Goal: Transaction & Acquisition: Purchase product/service

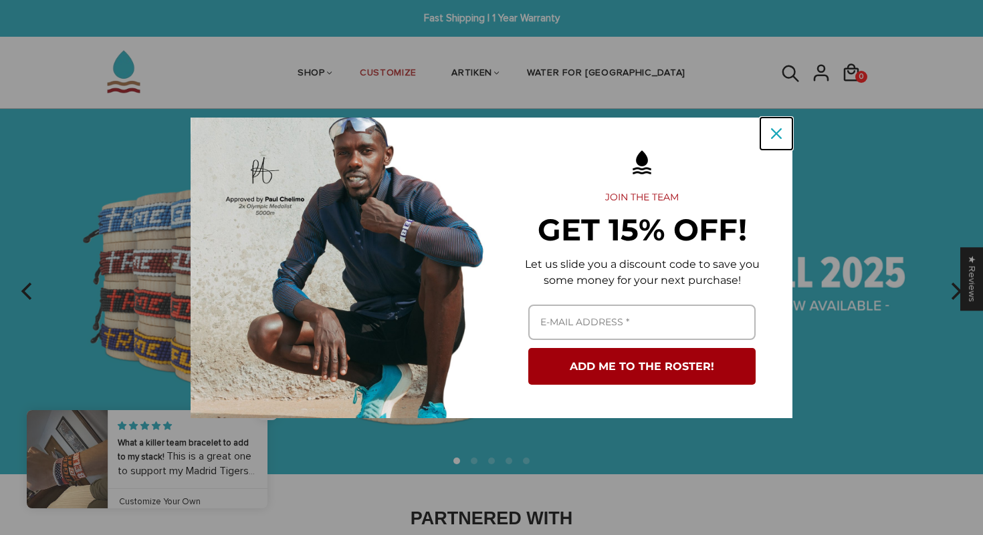
click at [777, 136] on icon "close icon" at bounding box center [776, 133] width 11 height 11
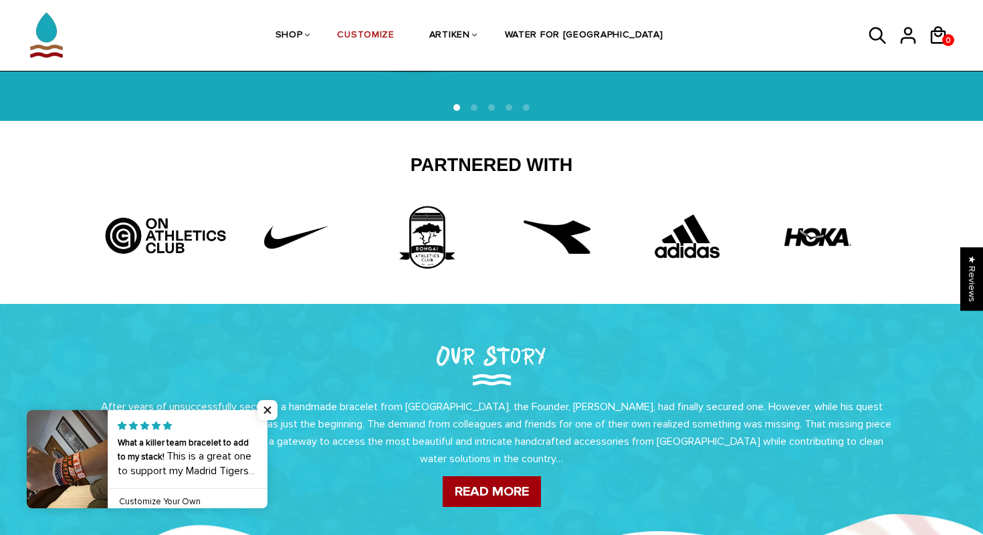
scroll to position [372, 0]
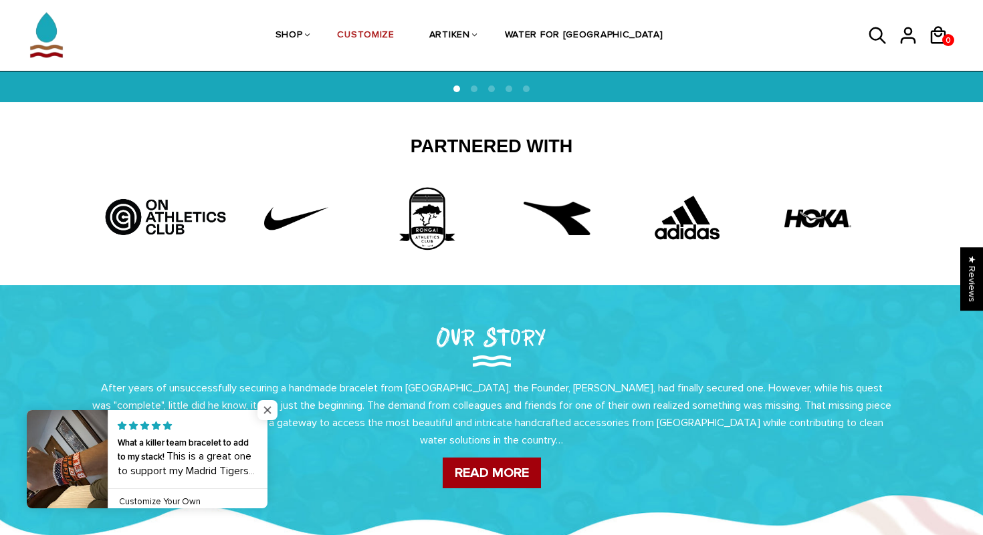
click at [263, 406] on span "Close popup widget" at bounding box center [267, 410] width 20 height 20
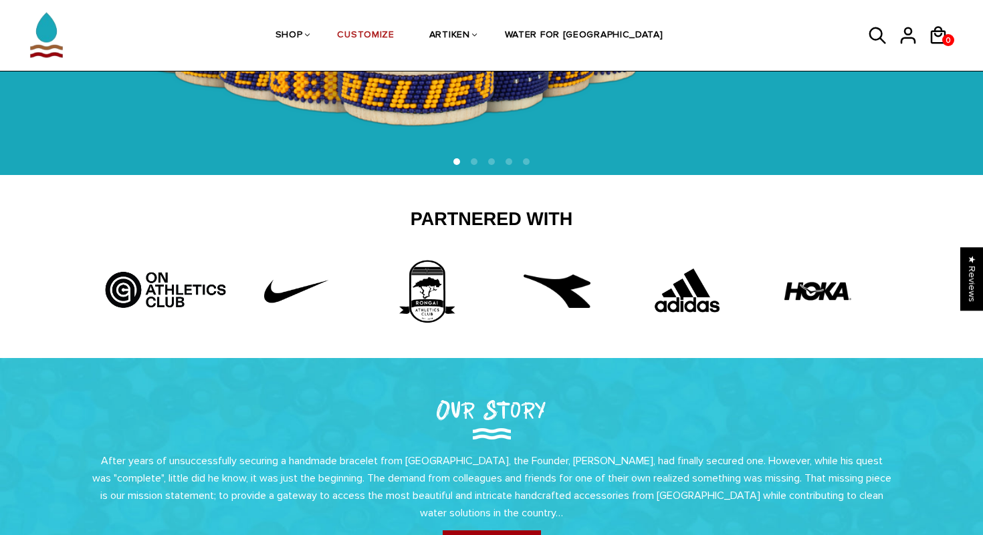
scroll to position [0, 0]
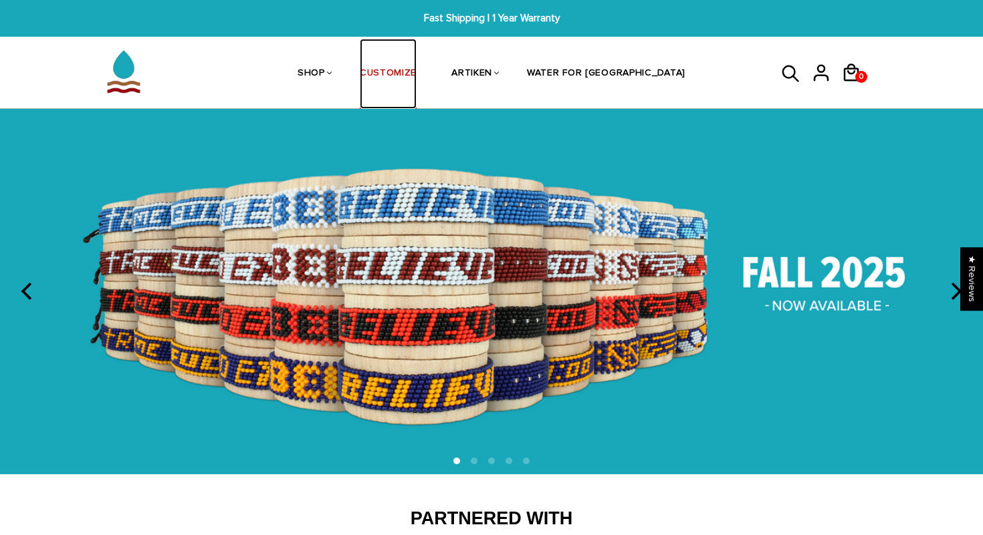
click at [416, 72] on link "CUSTOMIZE" at bounding box center [388, 74] width 57 height 71
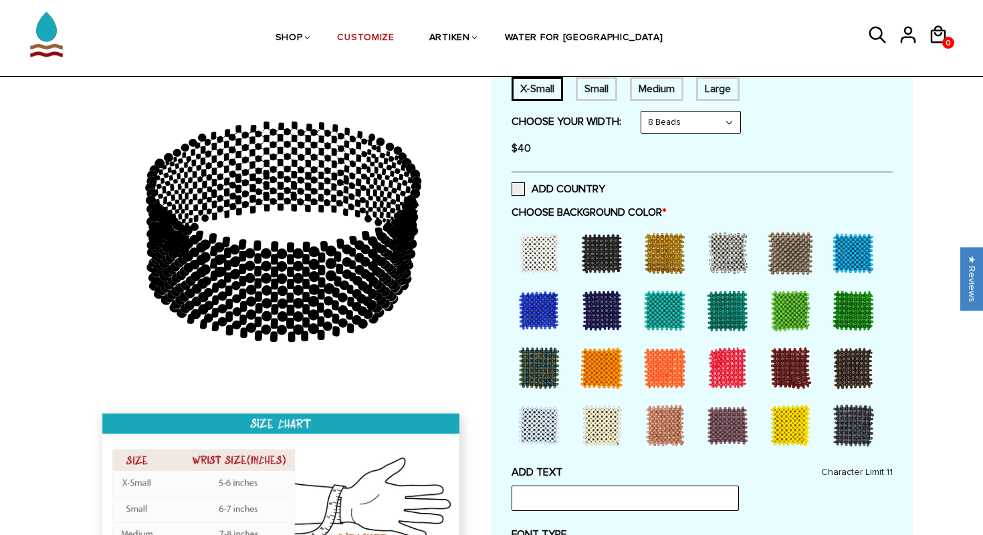
scroll to position [257, 0]
click at [719, 365] on div at bounding box center [727, 368] width 53 height 53
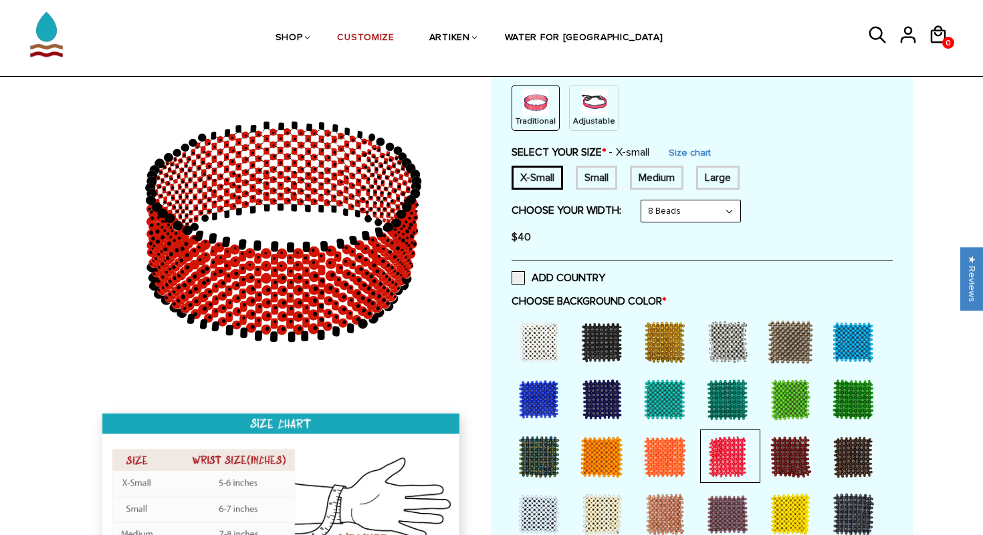
scroll to position [141, 0]
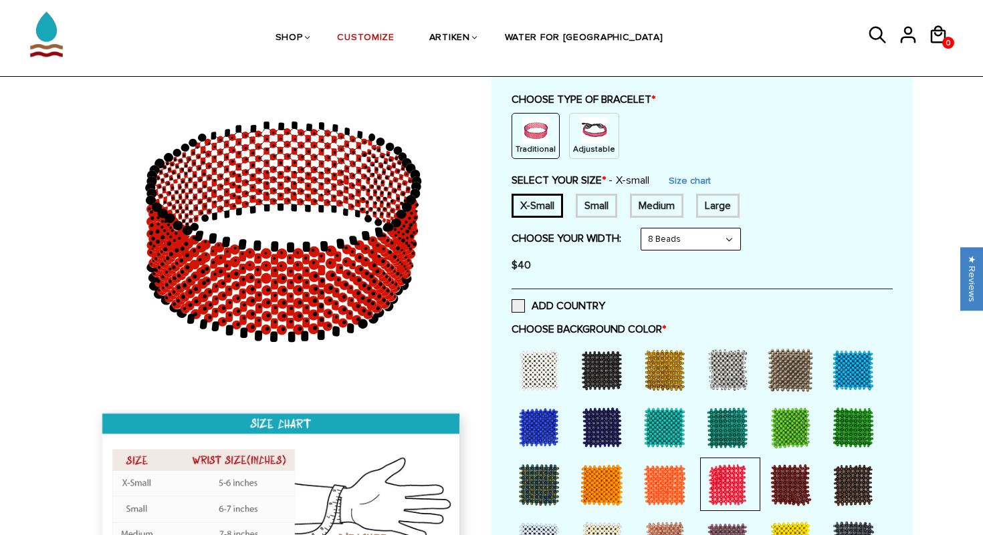
click at [645, 200] on div "Medium" at bounding box center [656, 206] width 53 height 24
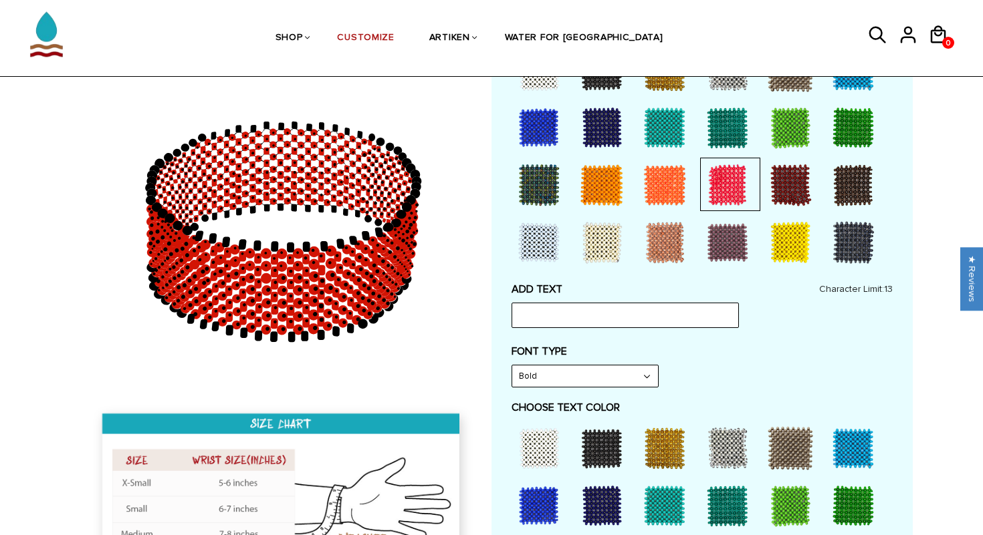
scroll to position [465, 0]
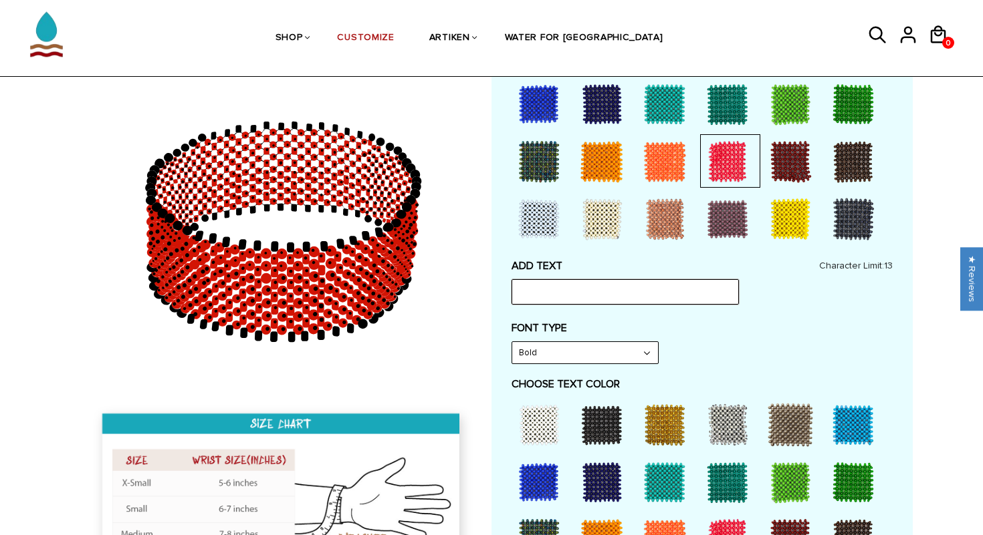
click at [622, 286] on input "text" at bounding box center [624, 291] width 227 height 25
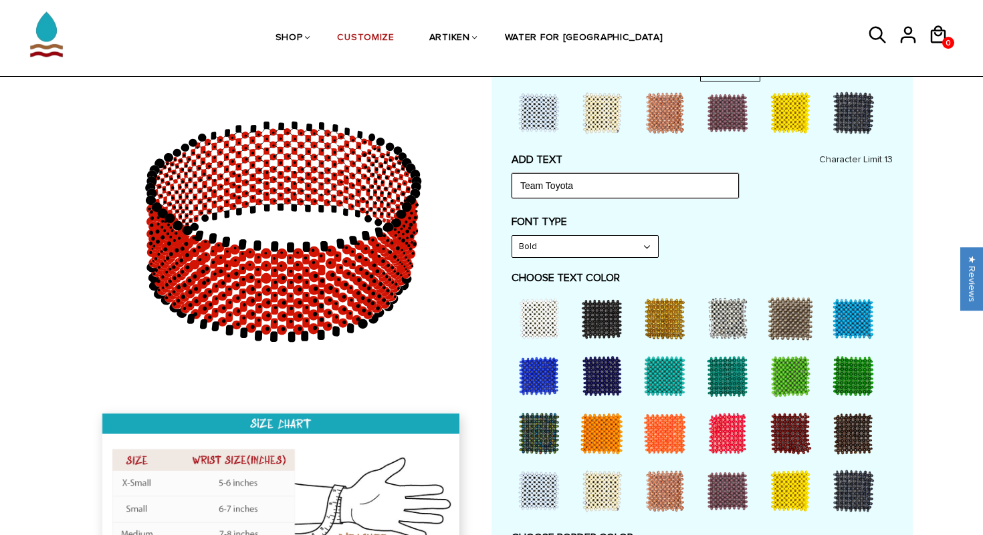
scroll to position [584, 0]
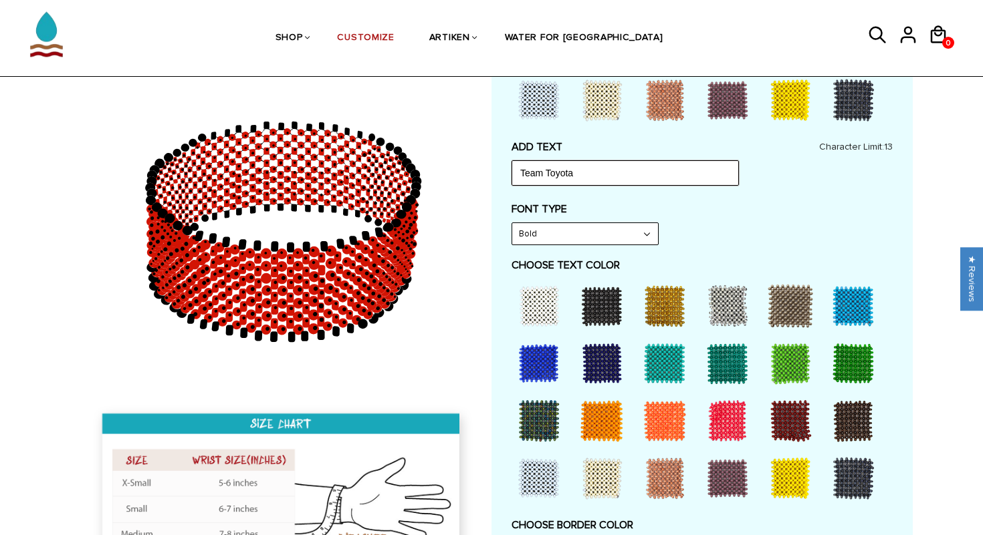
type input "Team Toyota"
click at [538, 370] on div at bounding box center [538, 363] width 53 height 53
click at [701, 277] on div "CHOOSE TEXT COLOR" at bounding box center [701, 384] width 381 height 250
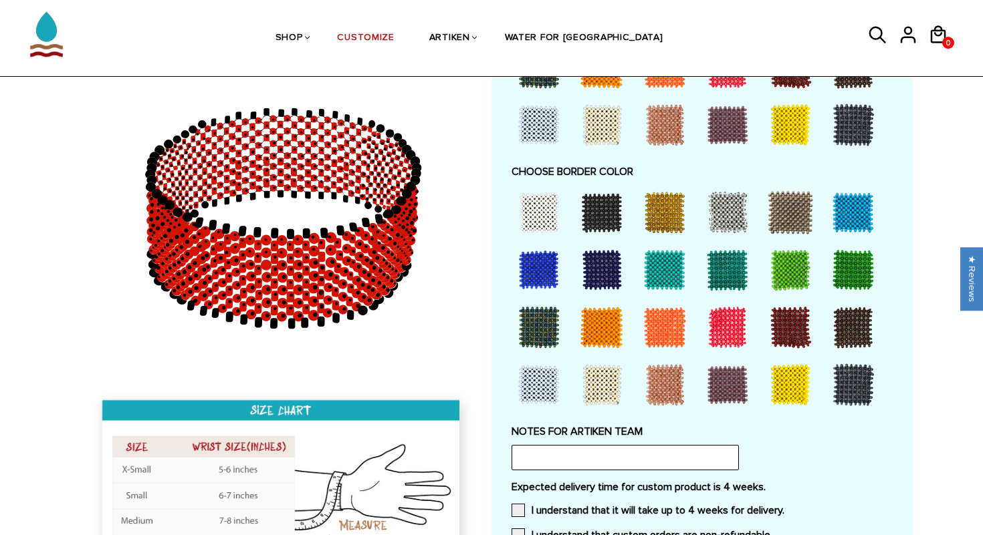
scroll to position [957, 0]
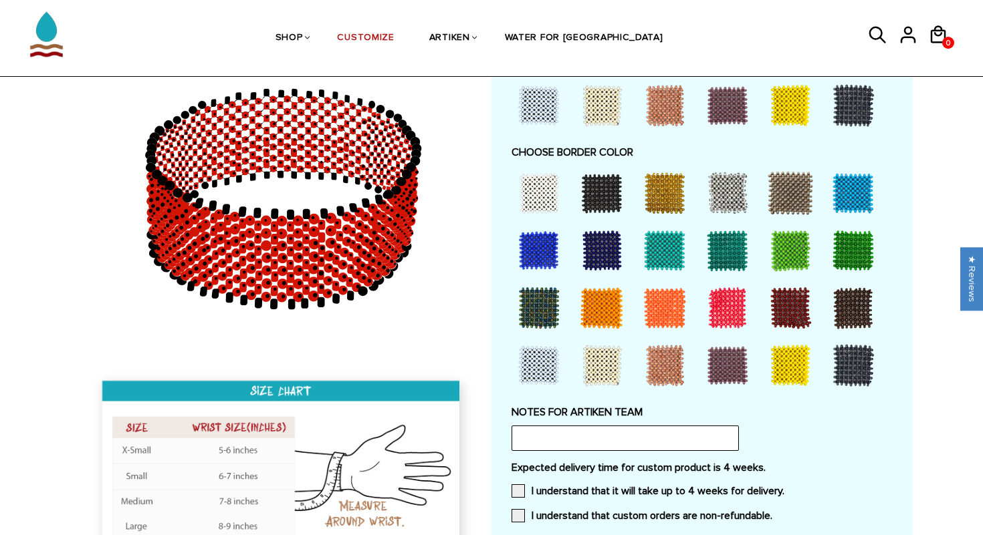
click at [858, 371] on div at bounding box center [852, 365] width 53 height 53
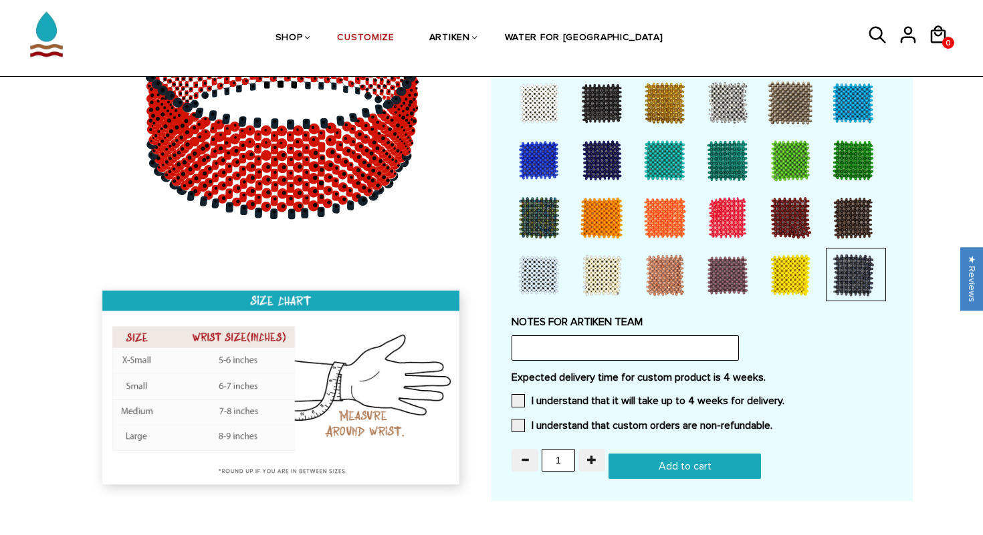
scroll to position [1048, 0]
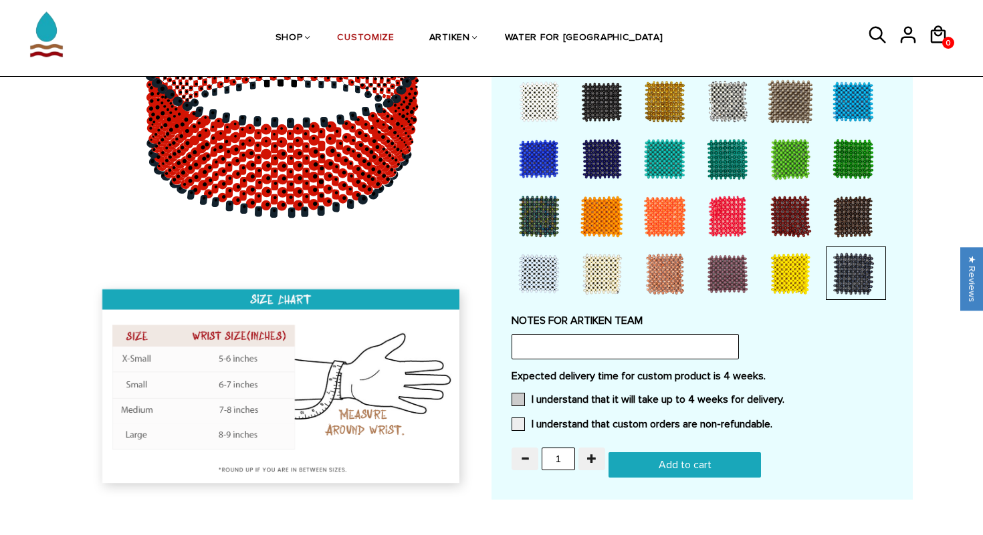
click at [679, 394] on label "I understand that it will take up to 4 weeks for delivery." at bounding box center [647, 399] width 273 height 13
click at [784, 396] on input "I understand that it will take up to 4 weeks for delivery." at bounding box center [784, 396] width 0 height 0
click at [646, 420] on label "I understand that custom orders are non-refundable." at bounding box center [641, 424] width 261 height 13
click at [772, 420] on input "I understand that custom orders are non-refundable." at bounding box center [772, 420] width 0 height 0
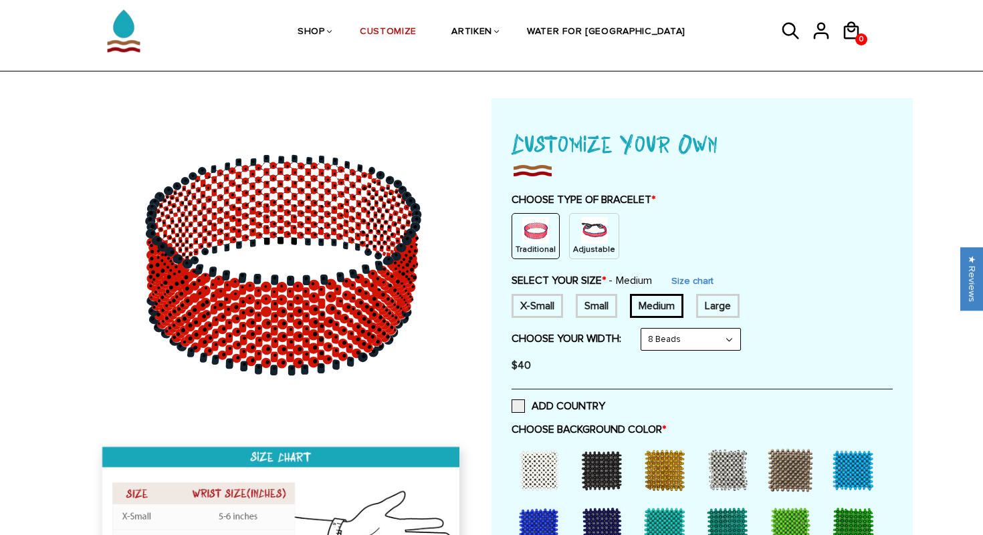
scroll to position [0, 0]
